Goal: Task Accomplishment & Management: Manage account settings

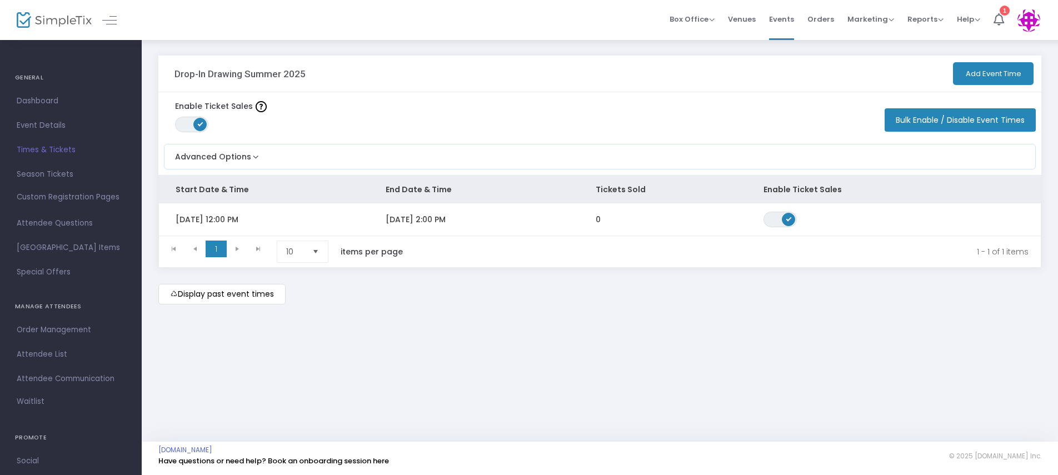
click at [252, 298] on m-button "Display past event times" at bounding box center [221, 294] width 127 height 21
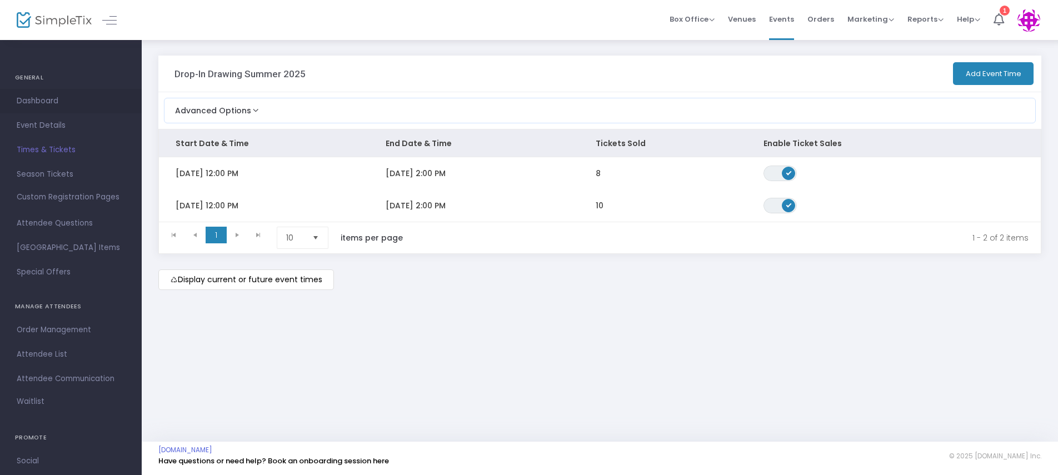
click at [42, 97] on span "Dashboard" at bounding box center [71, 101] width 108 height 14
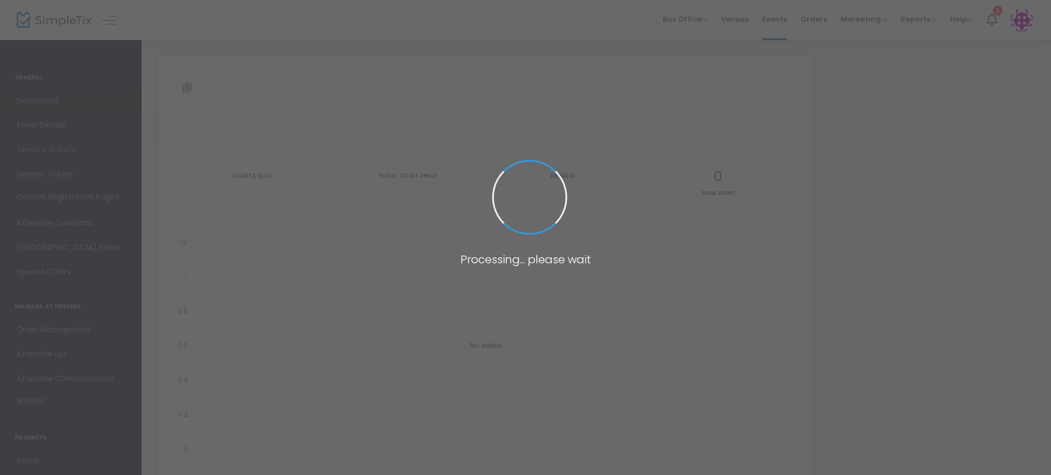
type input "[URL][DOMAIN_NAME]"
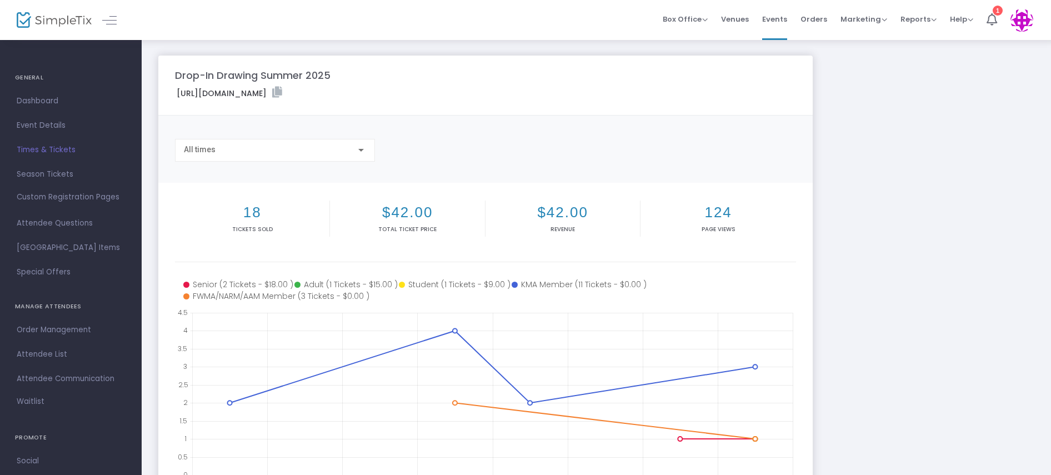
click at [52, 24] on img at bounding box center [54, 20] width 75 height 16
